Goal: Information Seeking & Learning: Understand process/instructions

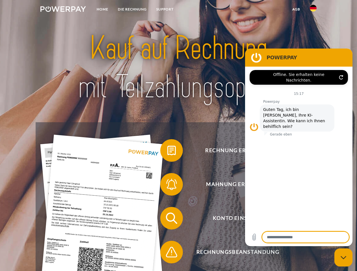
click at [63, 10] on img at bounding box center [62, 9] width 45 height 6
click at [313, 10] on img at bounding box center [313, 8] width 7 height 7
click at [296, 9] on link "agb" at bounding box center [296, 9] width 18 height 10
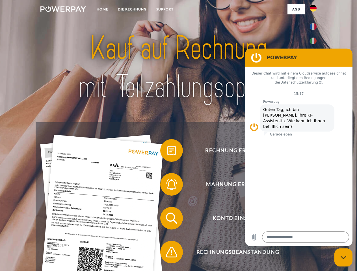
click at [167, 152] on span at bounding box center [163, 150] width 28 height 28
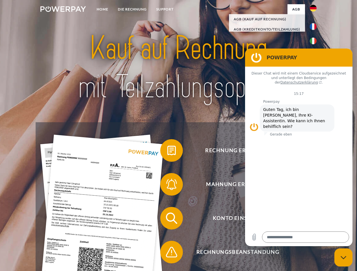
click at [167, 186] on span at bounding box center [163, 184] width 28 height 28
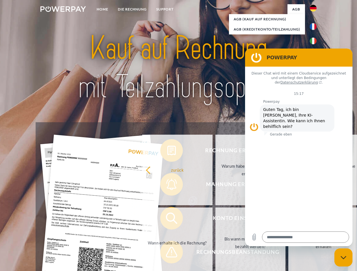
click at [215, 220] on link "Bis wann muss die Rechnung bezahlt werden?" at bounding box center [250, 243] width 70 height 71
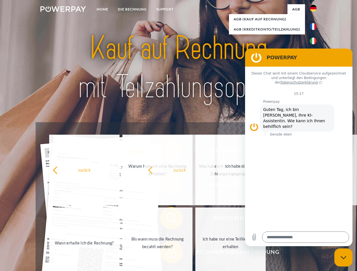
click at [167, 253] on span at bounding box center [163, 252] width 28 height 28
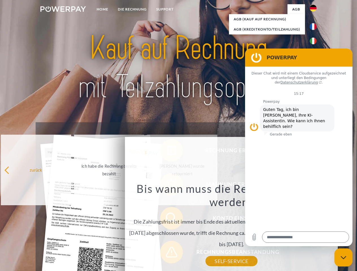
click at [343, 258] on icon "Messaging-Fenster schließen" at bounding box center [343, 258] width 6 height 4
type textarea "*"
